Goal: Information Seeking & Learning: Learn about a topic

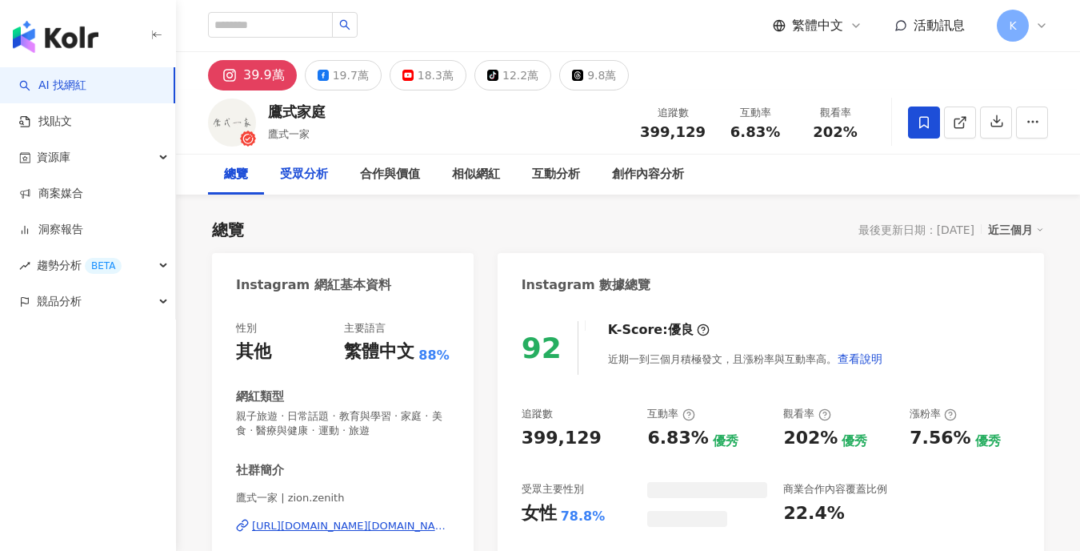
click at [298, 173] on div "受眾分析" at bounding box center [304, 174] width 48 height 19
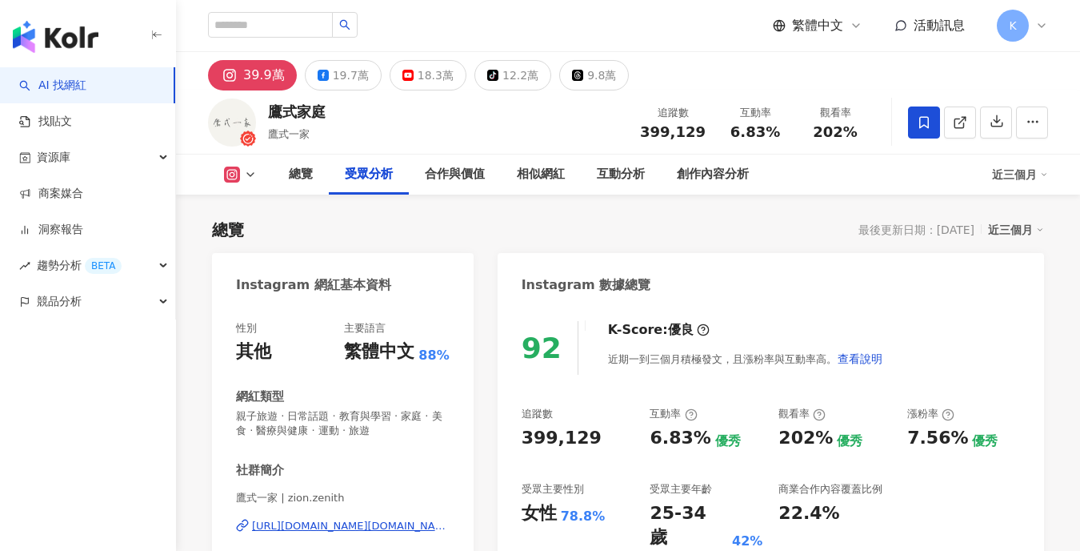
scroll to position [1406, 0]
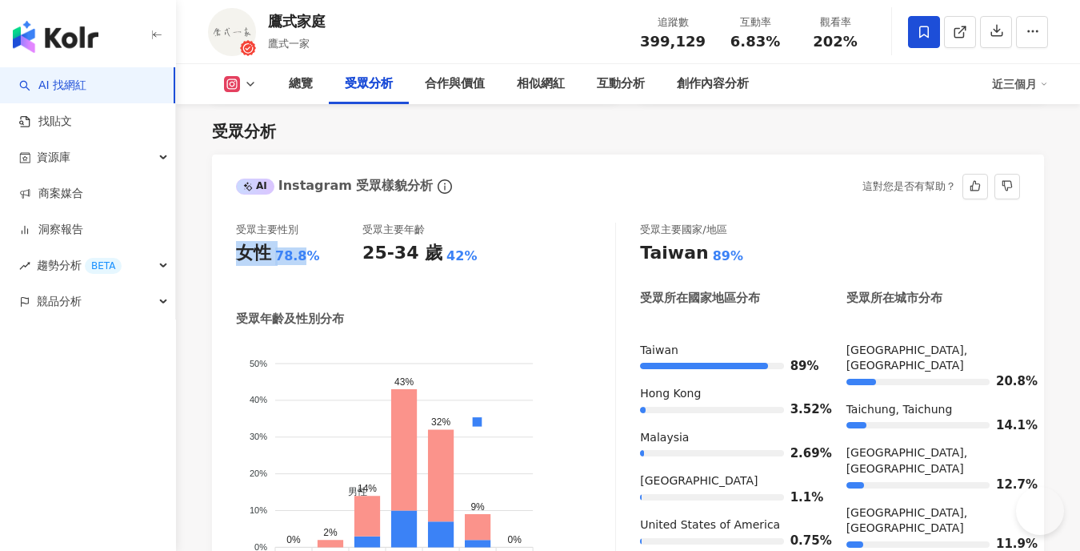
drag, startPoint x: 305, startPoint y: 257, endPoint x: 250, endPoint y: 251, distance: 54.7
click at [212, 254] on div "受眾主要性別 女性 78.8% 受眾主要年齡 25-34 歲 42% 受眾年齡及性別分布 男性 女性 50% 50% 40% 40% 30% 30% 20% …" at bounding box center [628, 419] width 832 height 426
click at [305, 250] on div "78.8%" at bounding box center [297, 256] width 45 height 18
drag, startPoint x: 316, startPoint y: 254, endPoint x: 222, endPoint y: 258, distance: 93.7
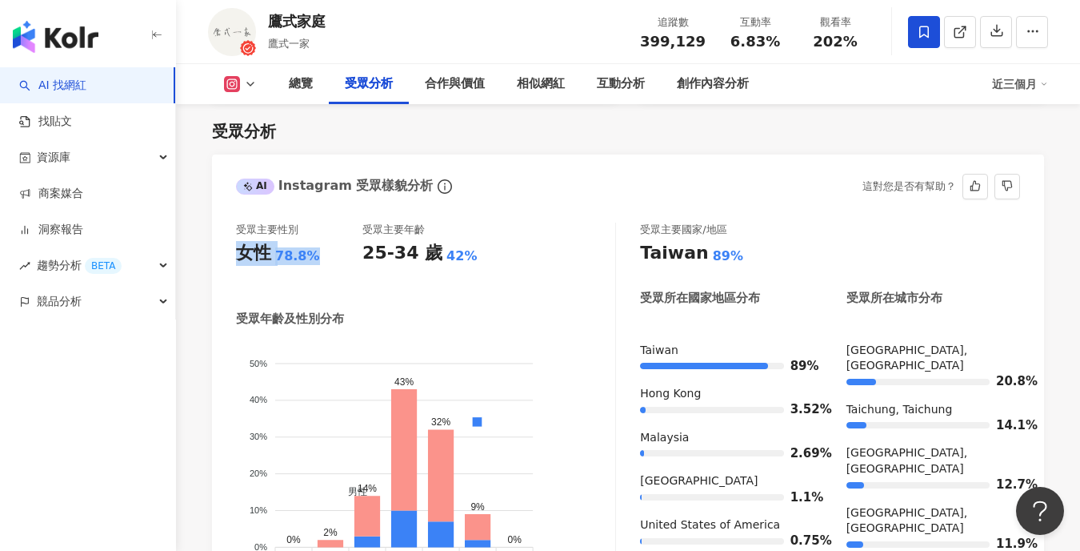
click at [222, 258] on div "受眾主要性別 女性 78.8% 受眾主要年齡 25-34 歲 42% 受眾年齡及性別分布 男性 女性 50% 50% 40% 40% 30% 30% 20% …" at bounding box center [628, 419] width 832 height 426
copy div "女性 78.8%"
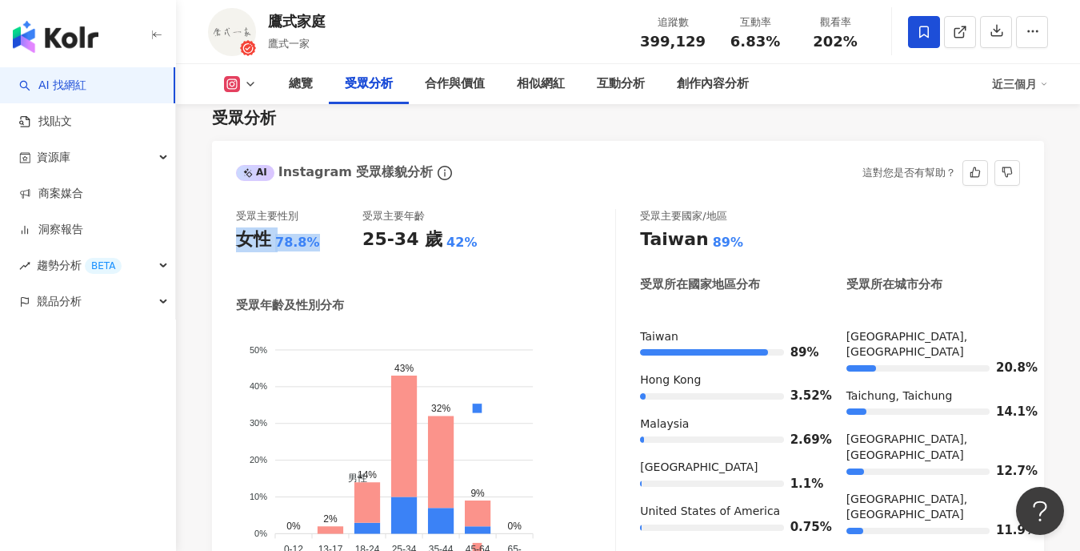
scroll to position [1421, 0]
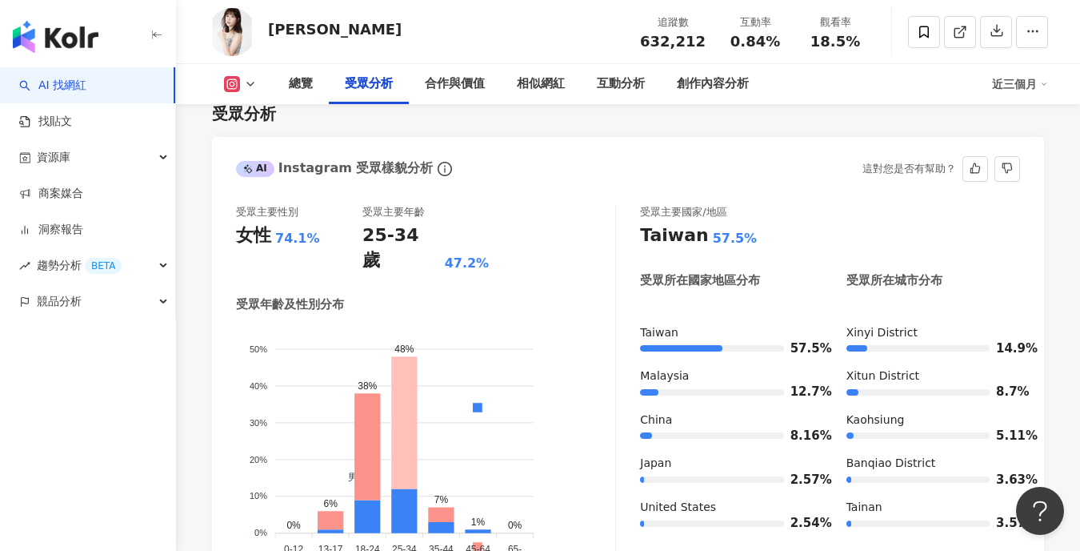
scroll to position [1561, 0]
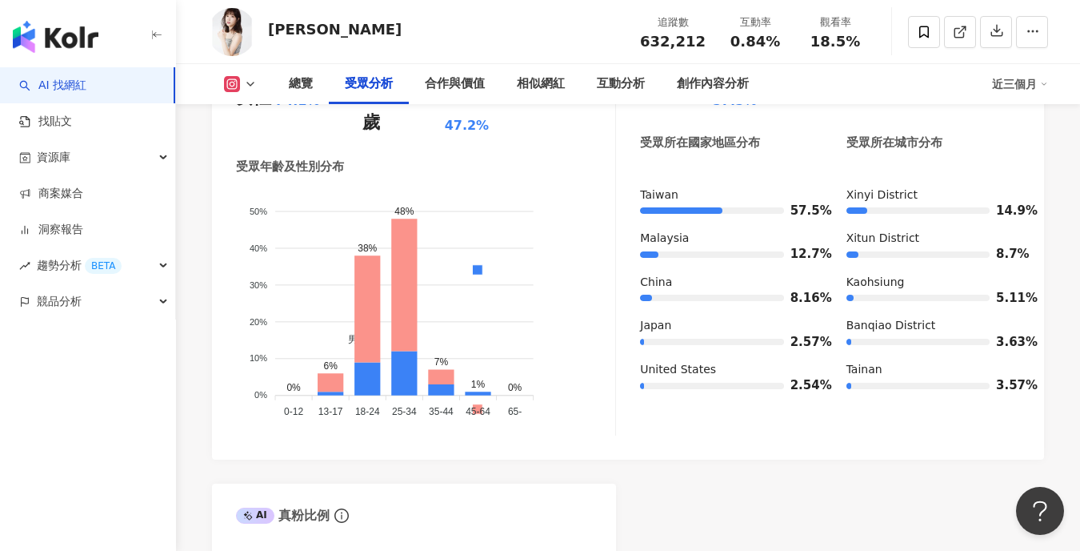
click at [363, 88] on div "受眾分析" at bounding box center [369, 83] width 48 height 19
click at [298, 82] on div "總覽" at bounding box center [301, 83] width 24 height 19
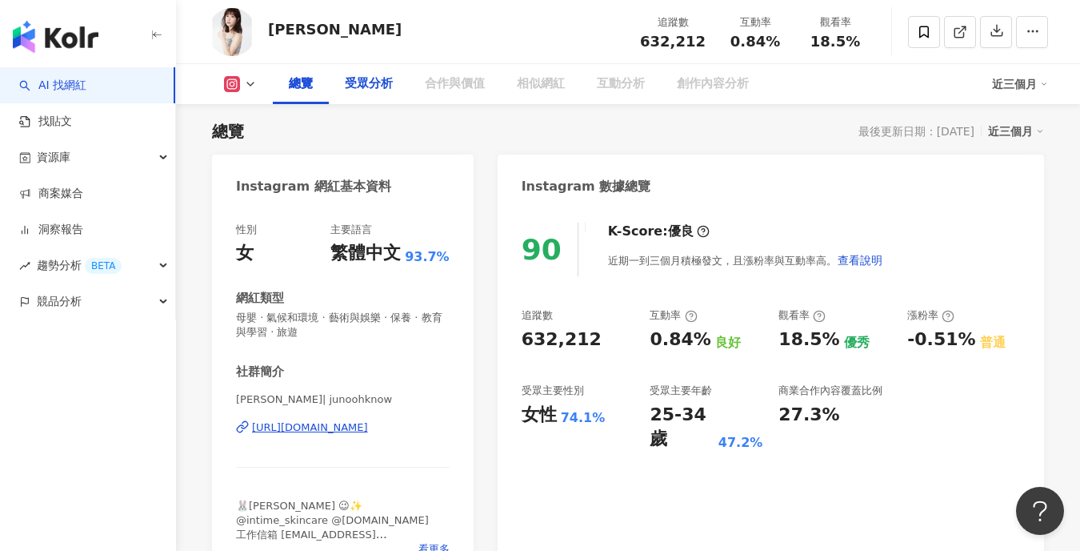
click at [343, 82] on div "受眾分析" at bounding box center [369, 84] width 80 height 40
click at [362, 91] on div "受眾分析" at bounding box center [369, 83] width 48 height 19
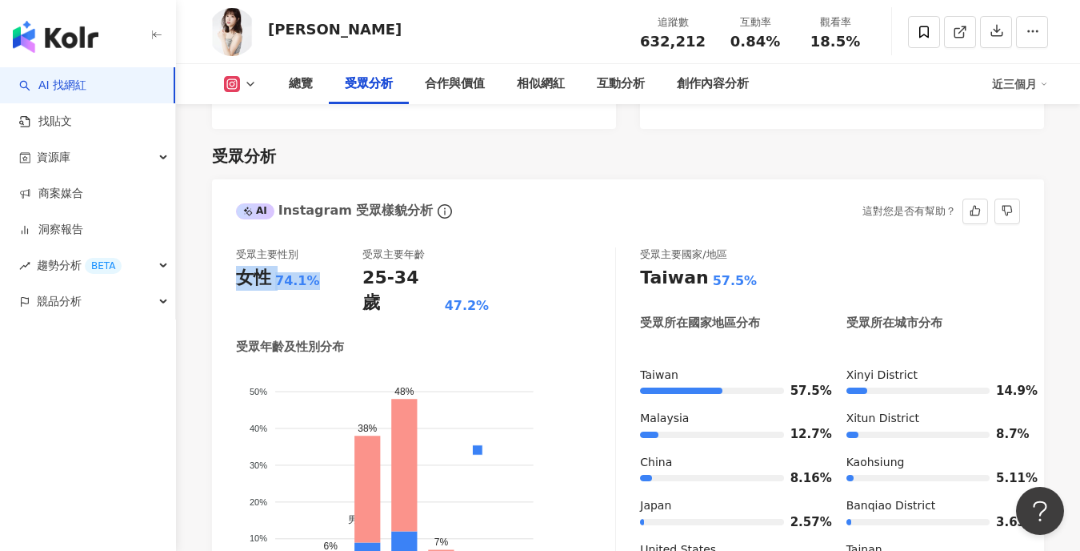
drag, startPoint x: 312, startPoint y: 254, endPoint x: 223, endPoint y: 251, distance: 88.9
click at [223, 251] on div "受眾主要性別 女性 74.1% 受眾主要年齡 25-34 歲 47.2% 受眾年齡及性別分布 男性 女性 50% 50% 40% 40% 30% 30% 20…" at bounding box center [628, 435] width 832 height 408
copy div "女性 74.1%"
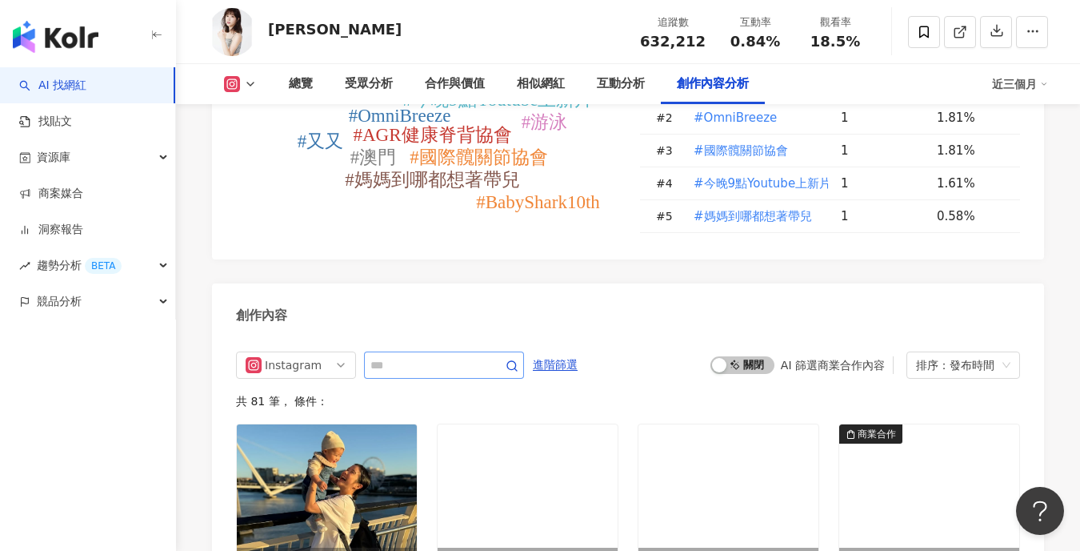
scroll to position [4827, 0]
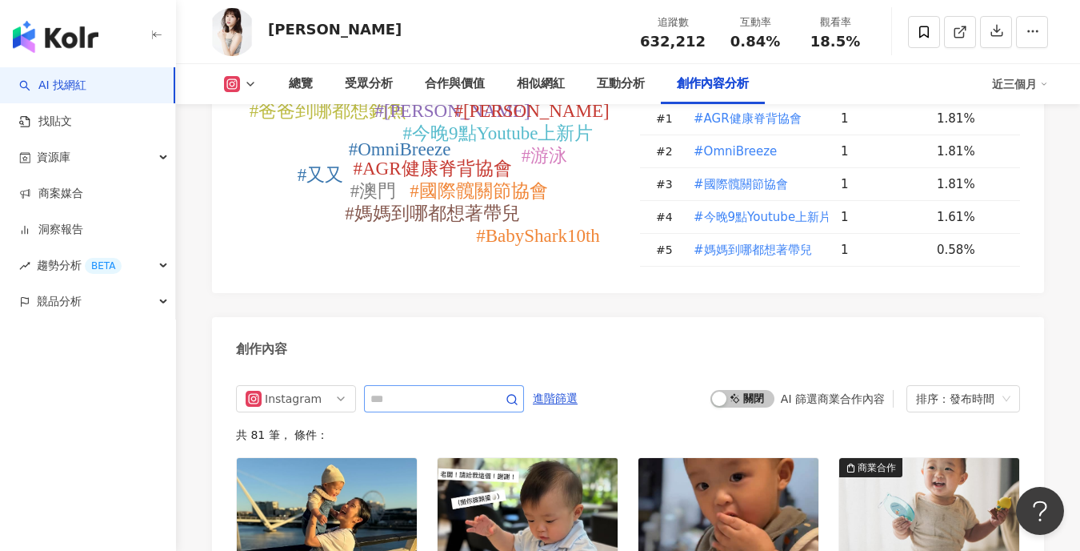
click at [438, 385] on span at bounding box center [444, 398] width 160 height 27
click at [440, 389] on input "text" at bounding box center [426, 398] width 112 height 19
type input "**"
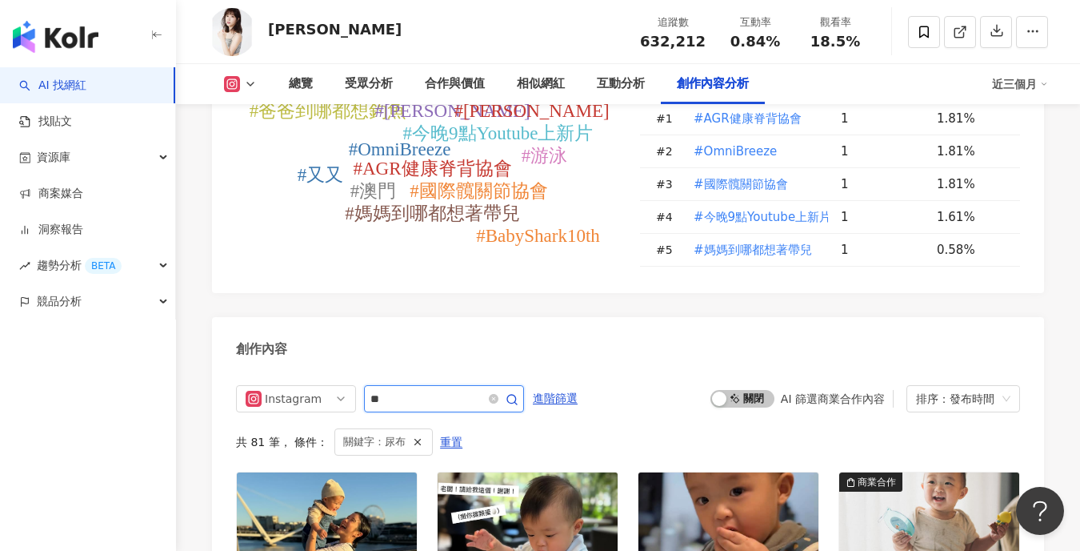
scroll to position [4913, 0]
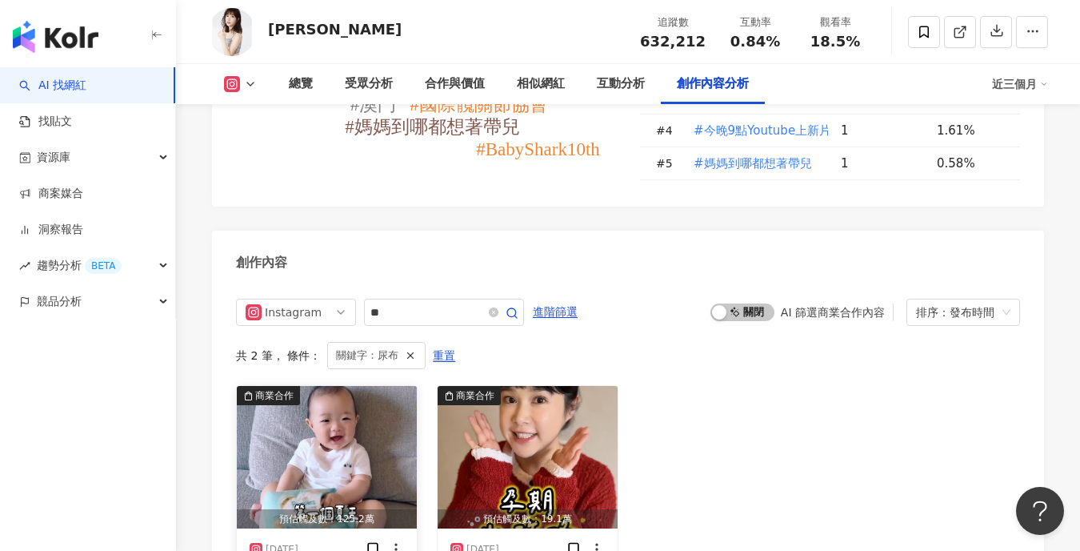
click at [372, 386] on img "button" at bounding box center [327, 457] width 180 height 142
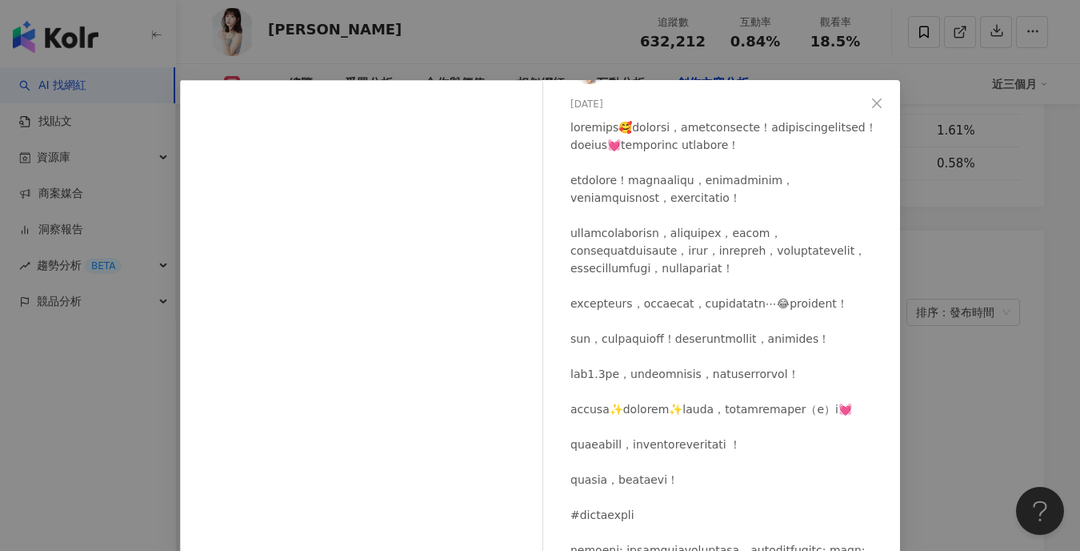
scroll to position [223, 0]
click at [713, 454] on div at bounding box center [729, 373] width 317 height 511
click at [939, 343] on div "李佳穎 2025/4/30 4,850 68 174.2萬 查看原始貼文" at bounding box center [540, 275] width 1080 height 551
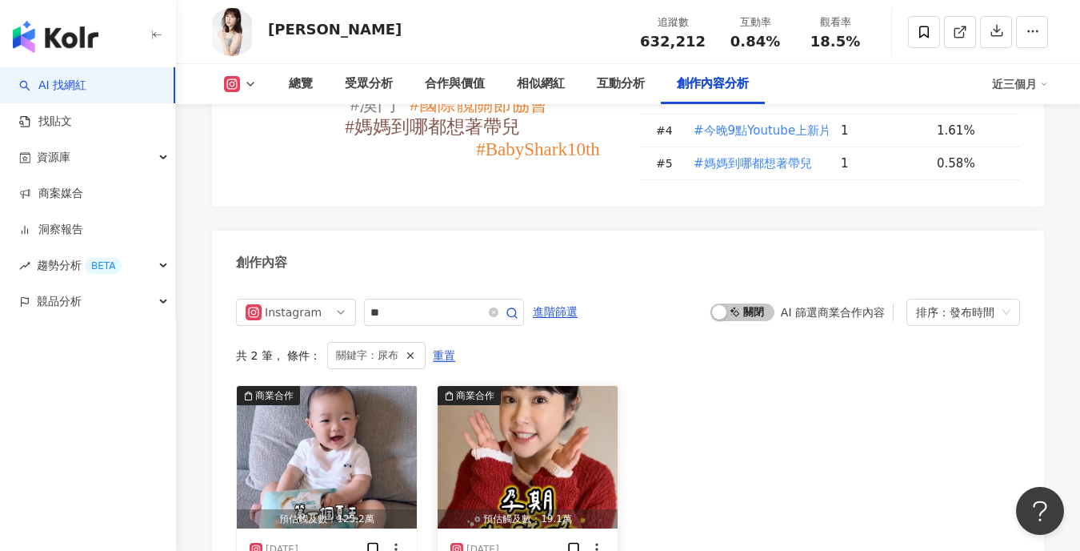
click at [524, 386] on img "button" at bounding box center [528, 457] width 180 height 142
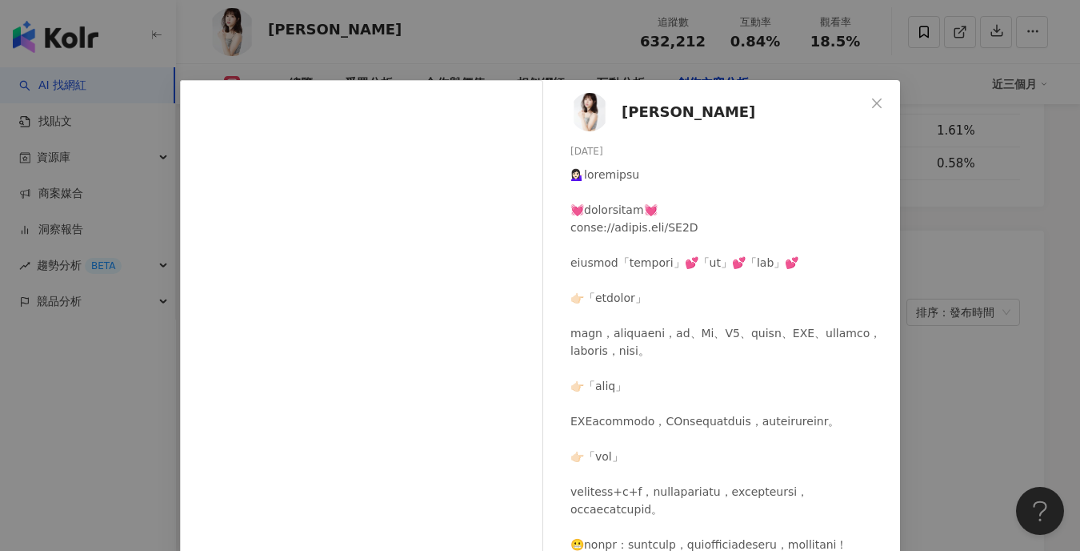
click at [965, 246] on div "李佳穎 2024/11/29 4,378 29 25.7萬 查看原始貼文" at bounding box center [540, 275] width 1080 height 551
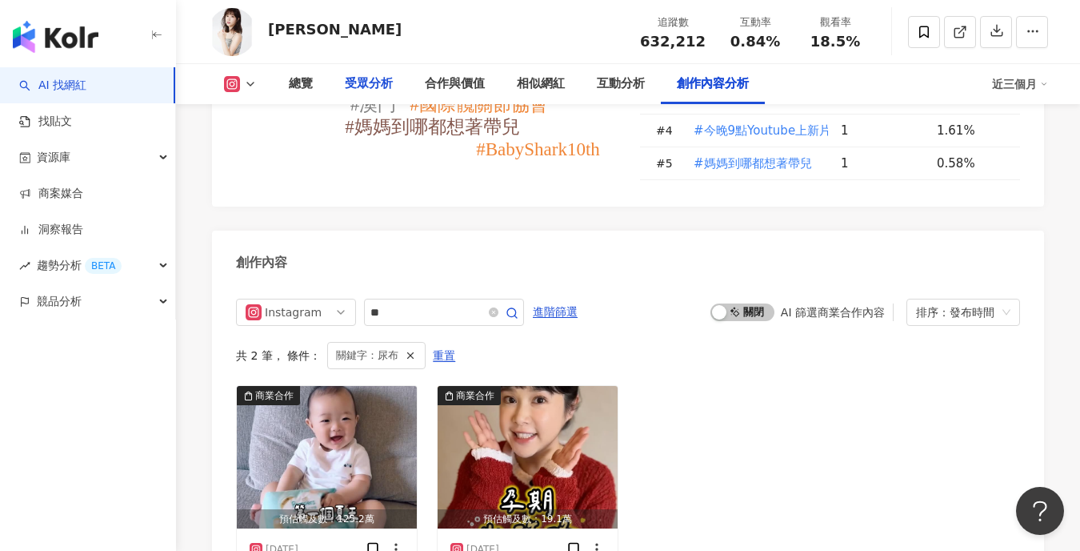
click at [359, 83] on div "受眾分析" at bounding box center [369, 83] width 48 height 19
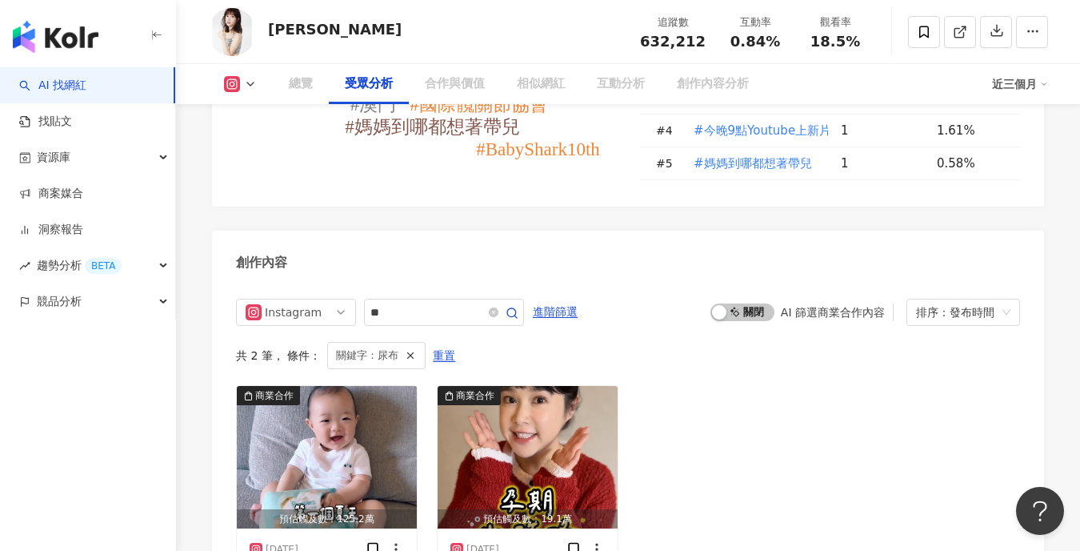
scroll to position [1381, 0]
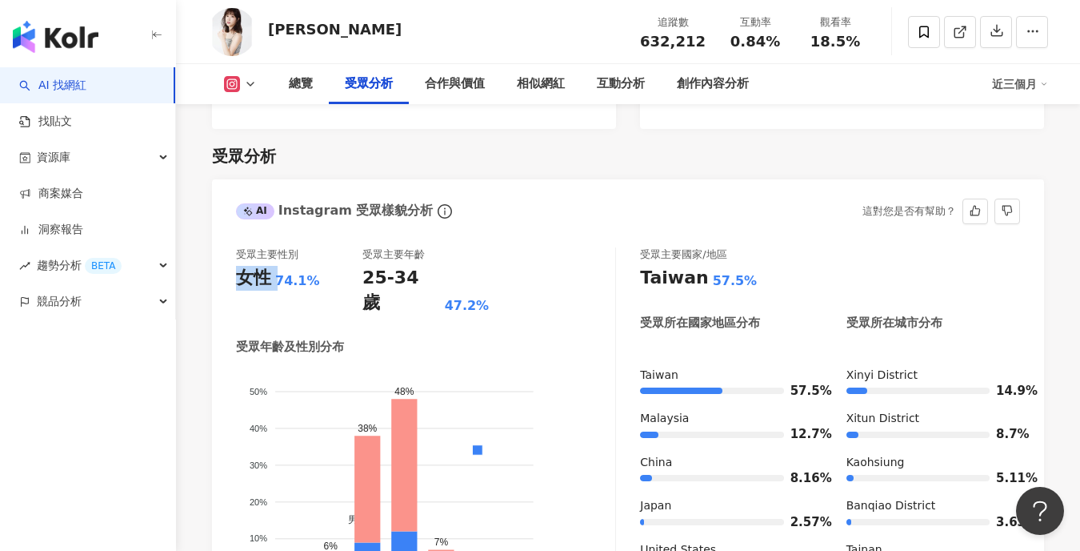
drag, startPoint x: 322, startPoint y: 242, endPoint x: 240, endPoint y: 253, distance: 82.3
click at [240, 266] on div "女性 74.1%" at bounding box center [299, 278] width 126 height 25
click at [241, 266] on div "女性" at bounding box center [253, 278] width 35 height 25
drag, startPoint x: 243, startPoint y: 254, endPoint x: 445, endPoint y: 118, distance: 243.7
click at [318, 259] on div "受眾主要性別 女性 74.1% 受眾主要年齡 25-34 歲 47.2% 受眾年齡及性別分布 男性 女性 50% 50% 40% 40% 30% 30% 20…" at bounding box center [628, 435] width 832 height 408
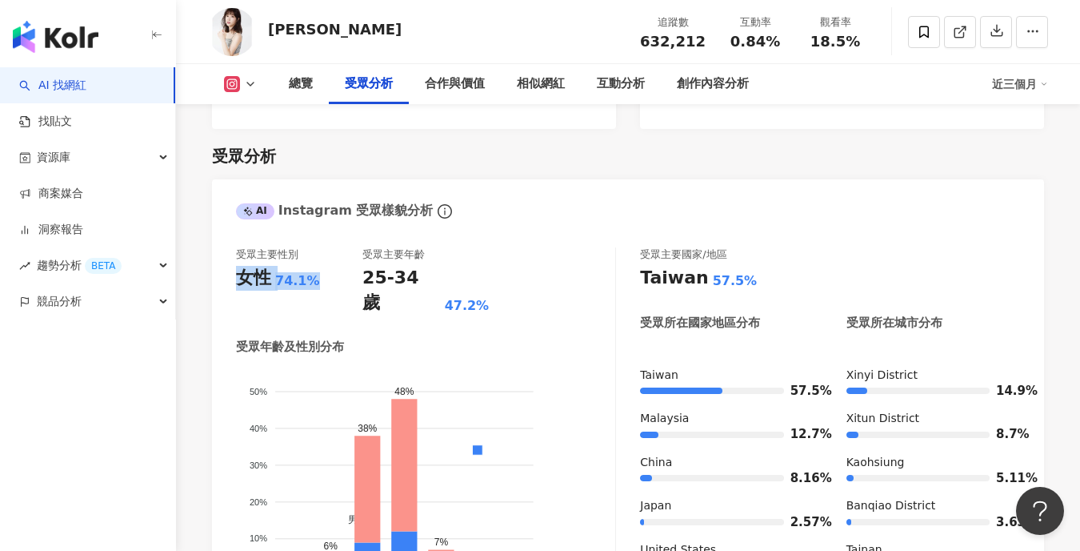
copy div "女性 74.1%"
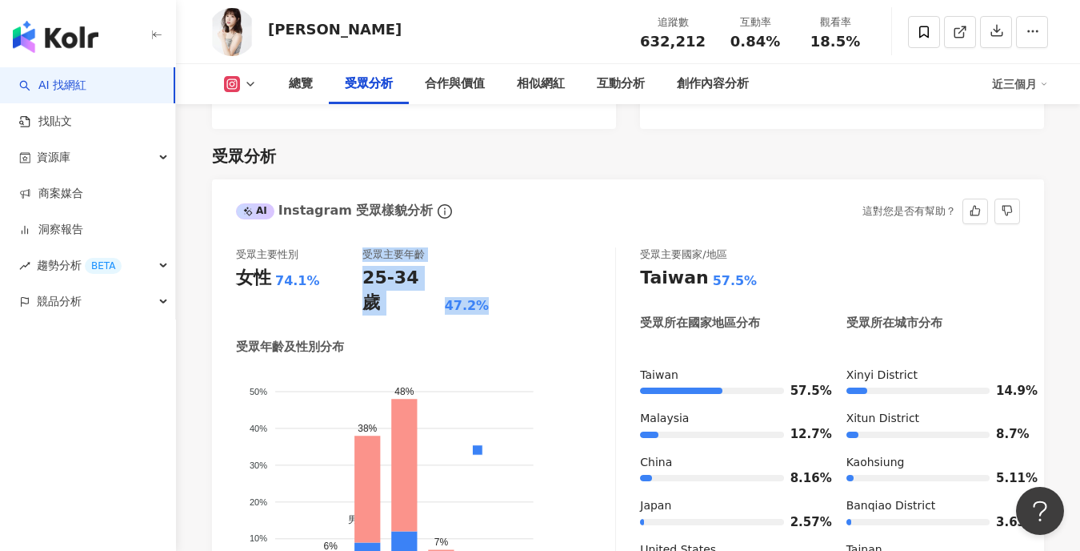
drag, startPoint x: 361, startPoint y: 259, endPoint x: 503, endPoint y: 259, distance: 142.4
click at [503, 260] on div "受眾主要性別 女性 74.1% 受眾主要年齡 25-34 歲 47.2%" at bounding box center [425, 281] width 379 height 68
click at [515, 338] on div "受眾年齡及性別分布" at bounding box center [425, 346] width 379 height 17
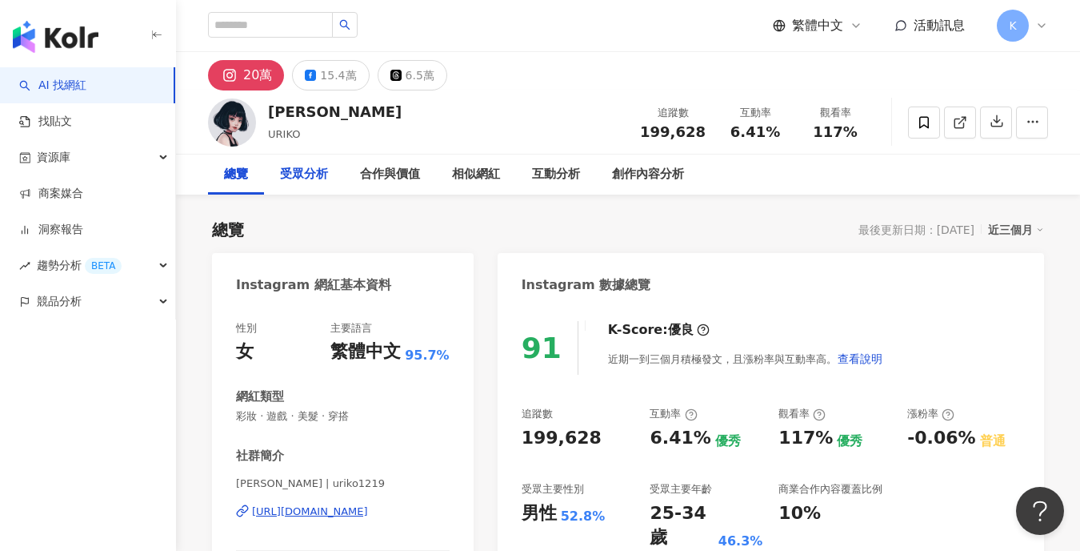
click at [325, 170] on div "受眾分析" at bounding box center [304, 174] width 48 height 19
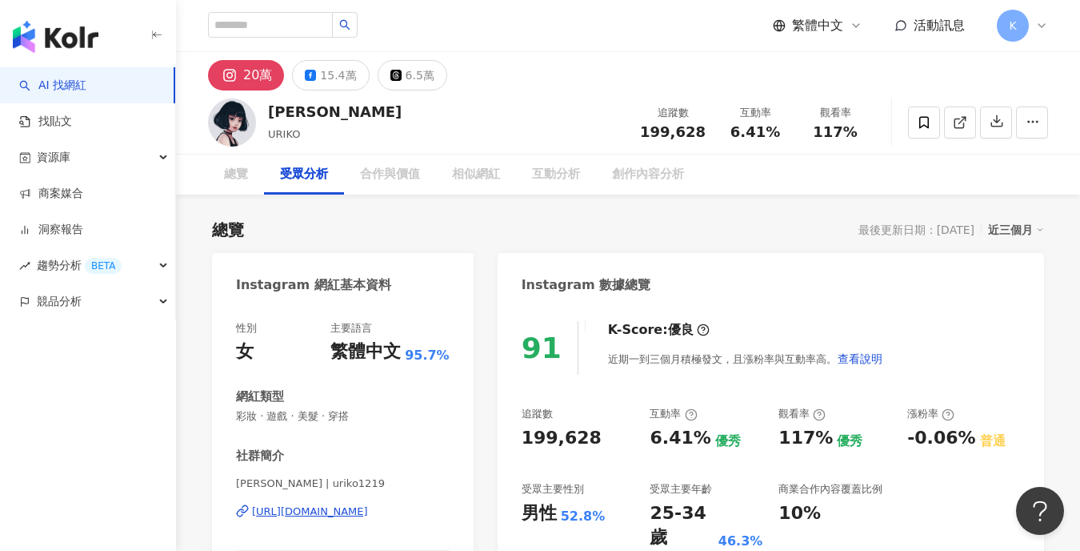
scroll to position [1338, 0]
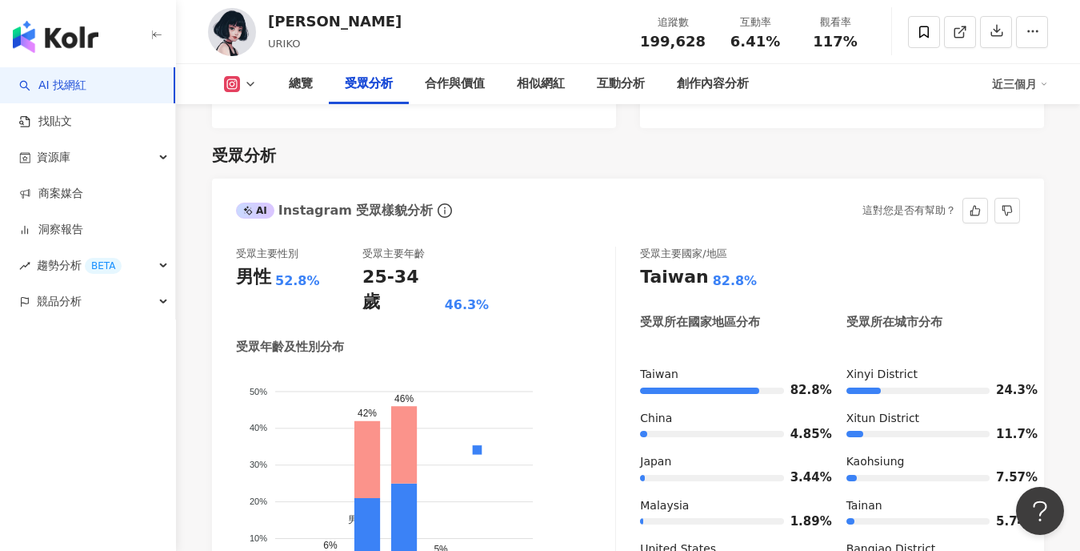
click at [308, 272] on div "受眾主要性別 男性 52.8% 受眾主要年齡 25-34 歲 46.3% 受眾年齡及性別分布 男性 女性 50% 50% 40% 40% 30% 30% 20…" at bounding box center [426, 430] width 380 height 368
drag, startPoint x: 314, startPoint y: 251, endPoint x: 238, endPoint y: 255, distance: 75.3
click at [238, 265] on div "男性 52.8%" at bounding box center [299, 277] width 126 height 25
copy div "男性 52.8%"
